Goal: Information Seeking & Learning: Learn about a topic

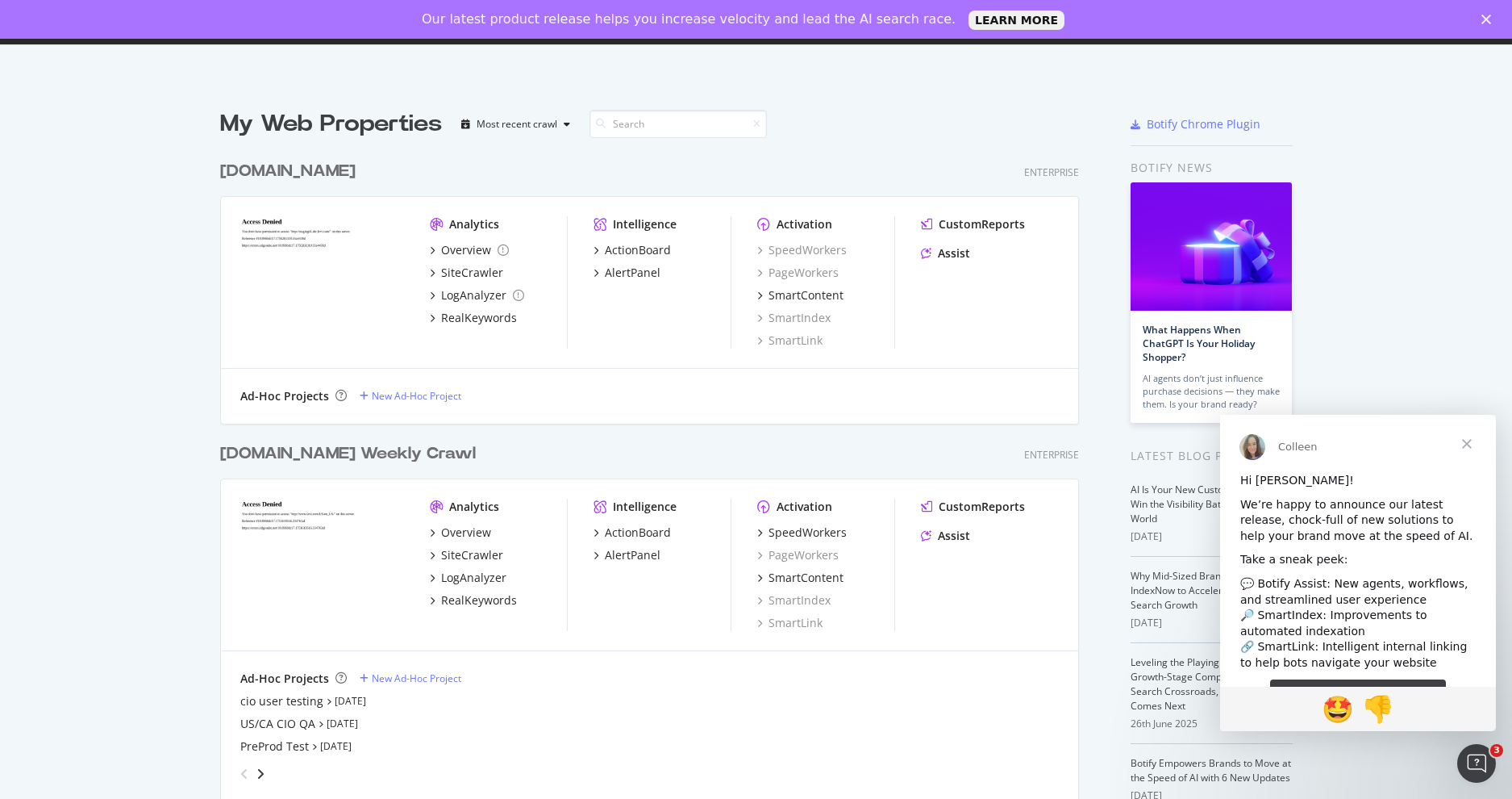
click at [1462, 442] on span "Close" at bounding box center [1467, 443] width 58 height 58
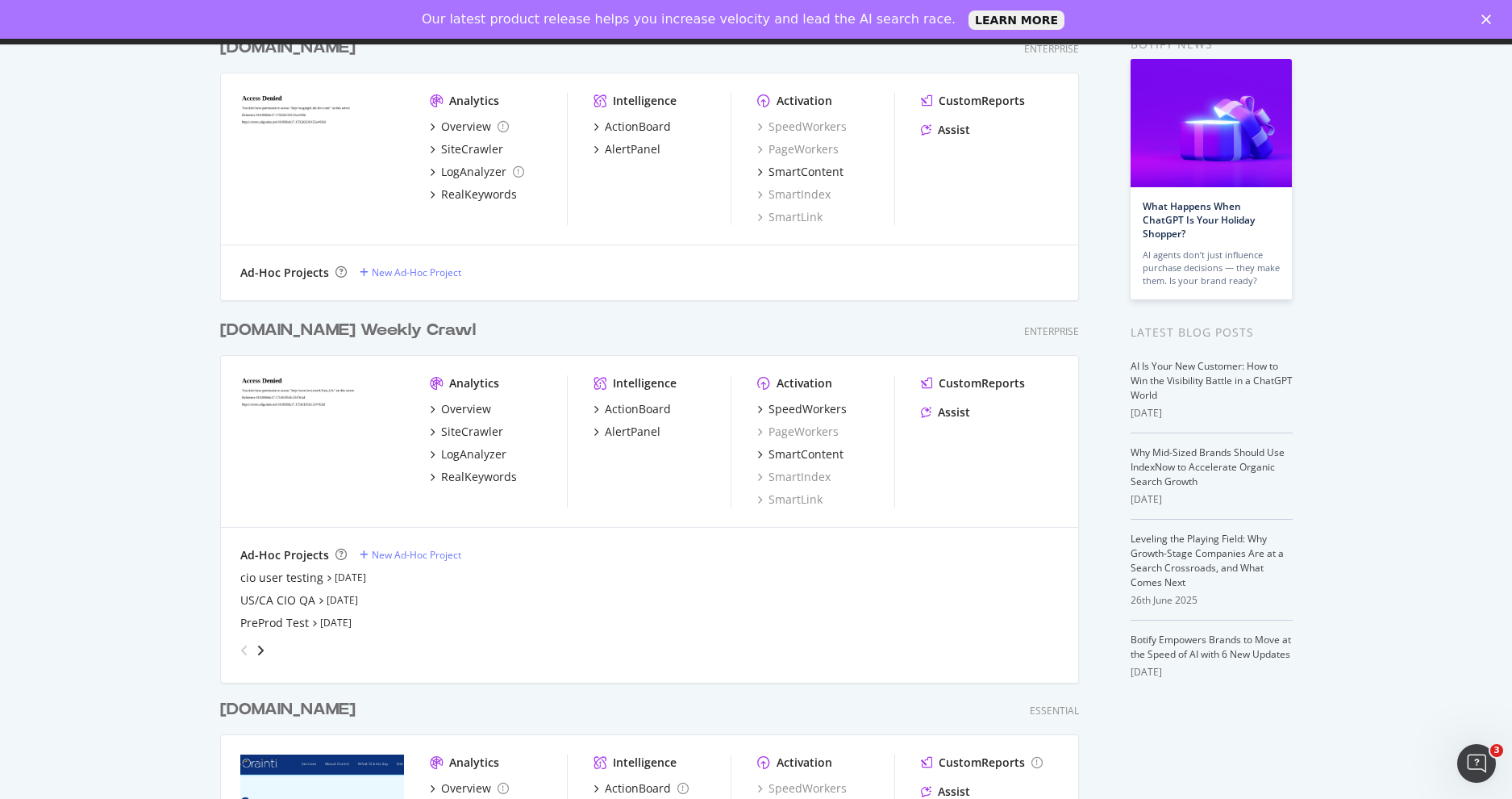
scroll to position [125, 0]
click at [471, 452] on div "LogAnalyzer" at bounding box center [474, 452] width 66 height 16
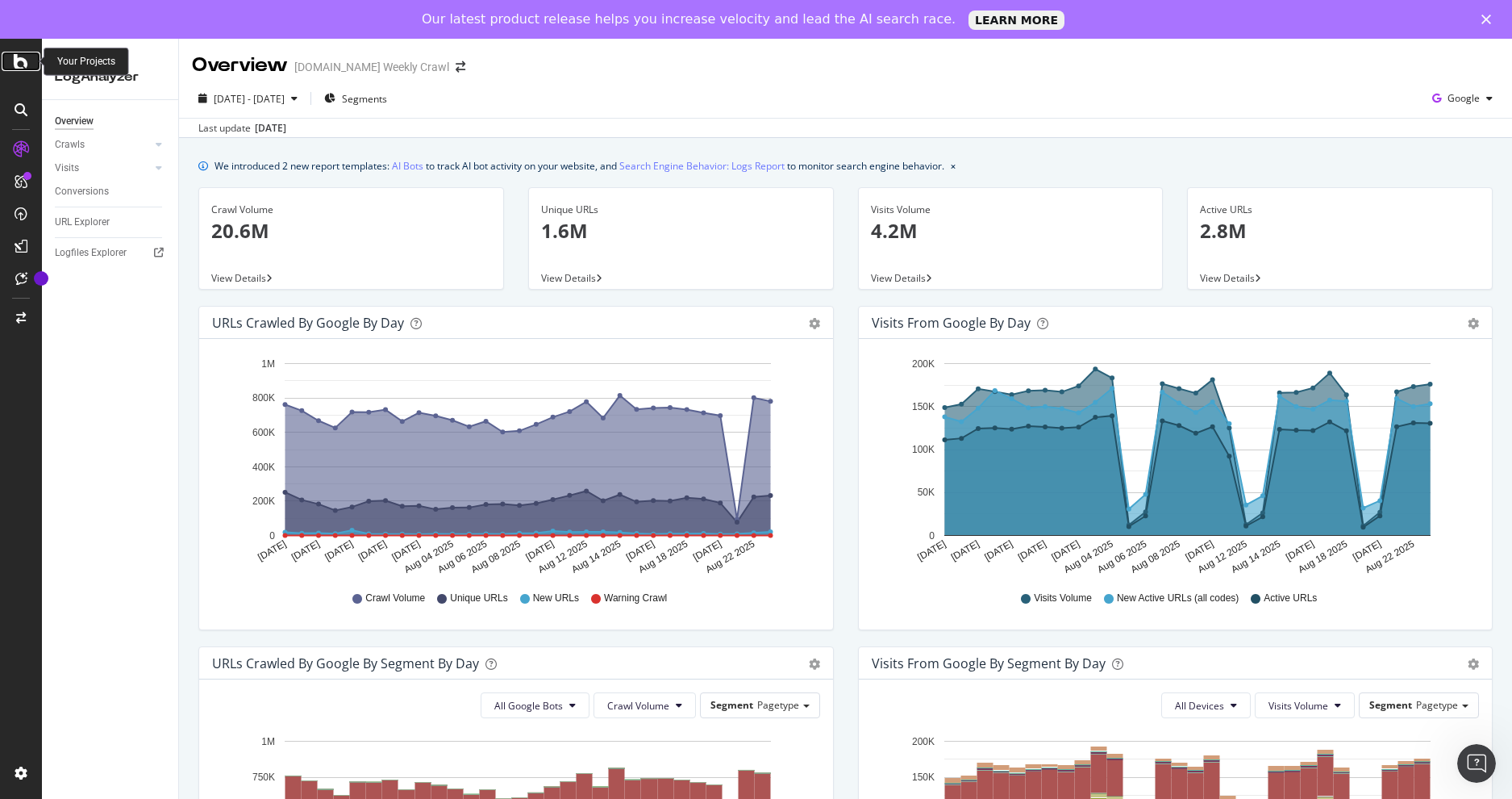
click at [18, 64] on icon at bounding box center [21, 61] width 15 height 19
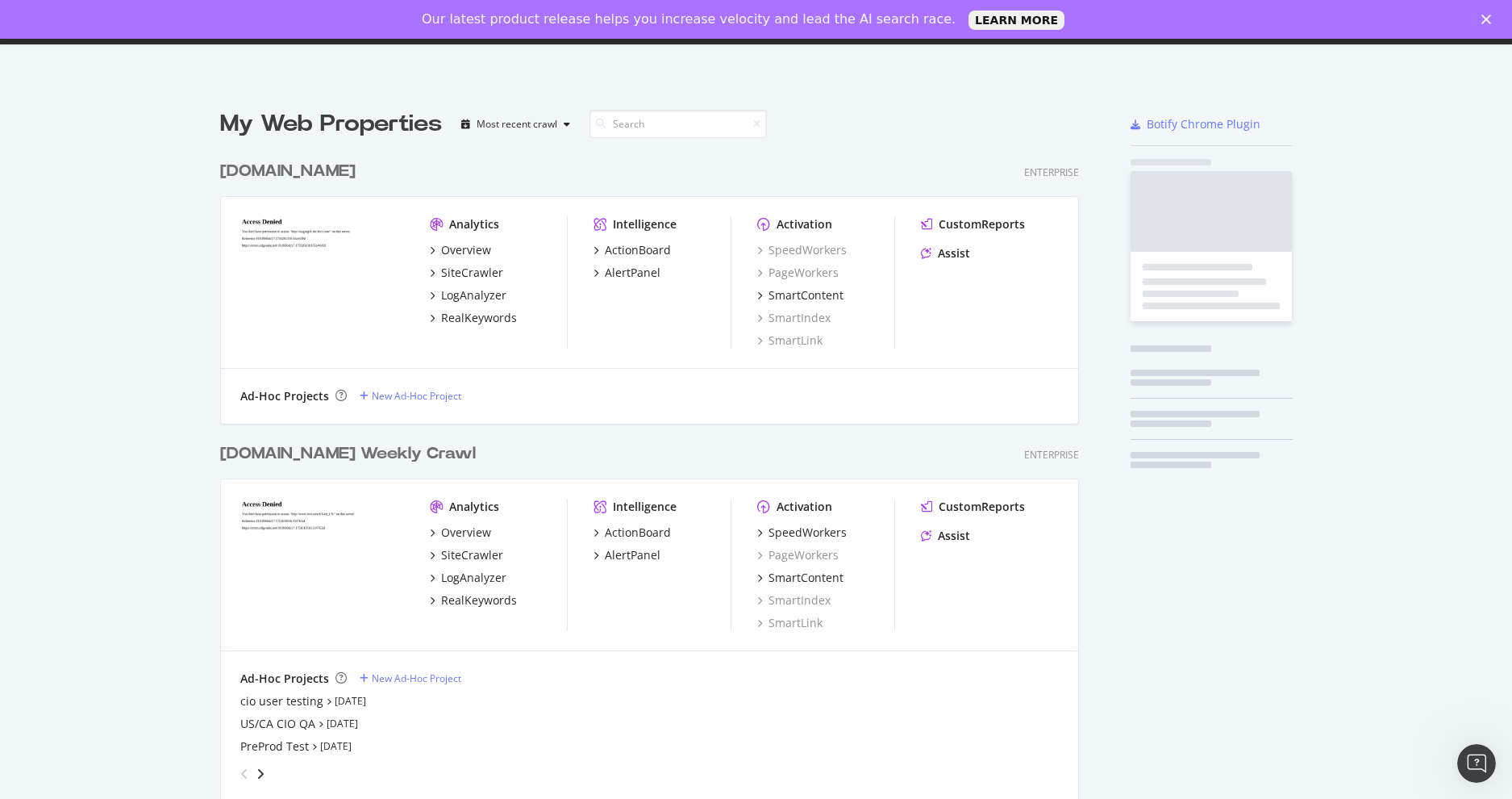
scroll to position [799, 1512]
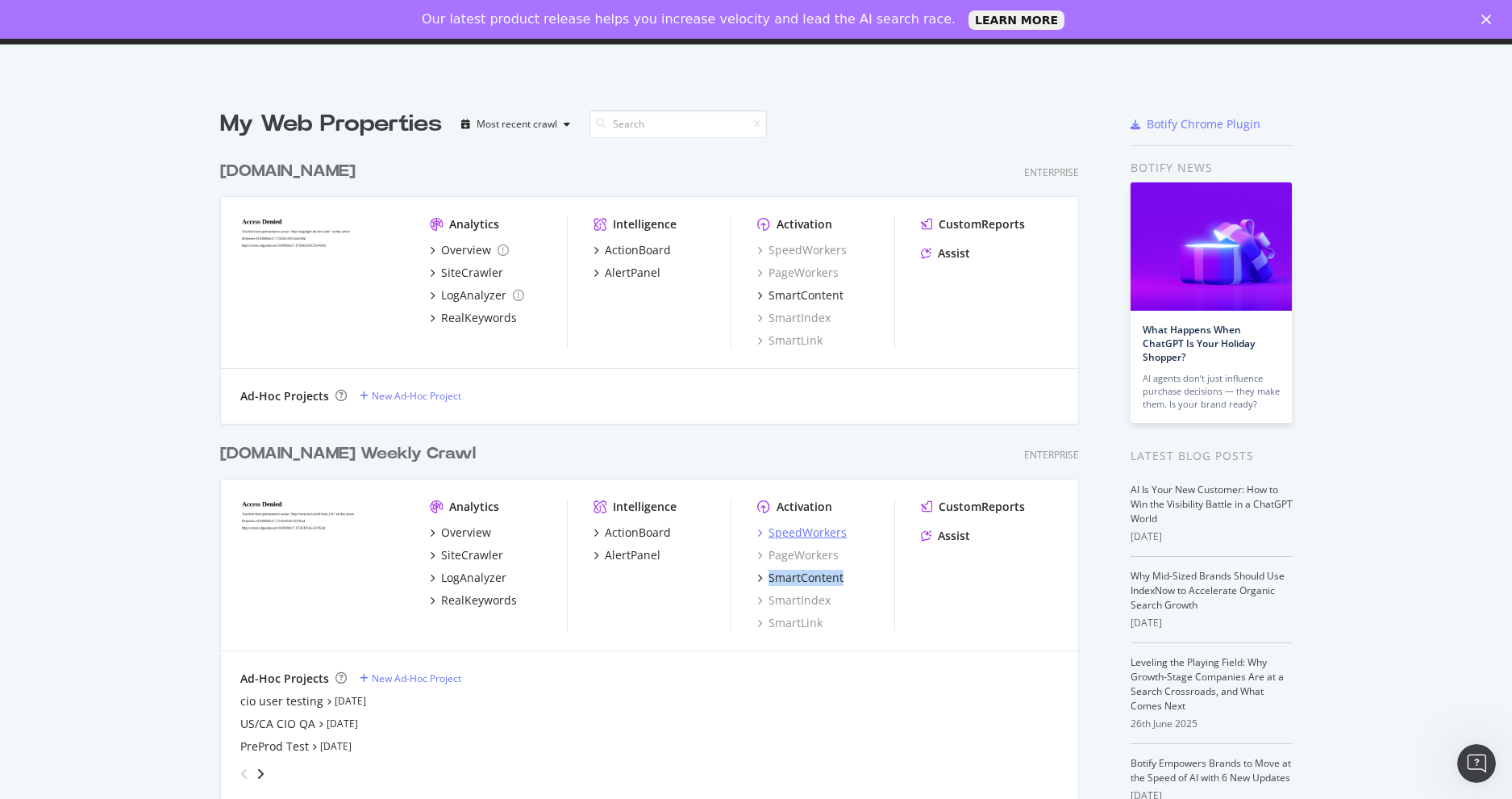
click at [797, 530] on div "SpeedWorkers" at bounding box center [807, 532] width 78 height 16
